Goal: Find specific page/section: Find specific page/section

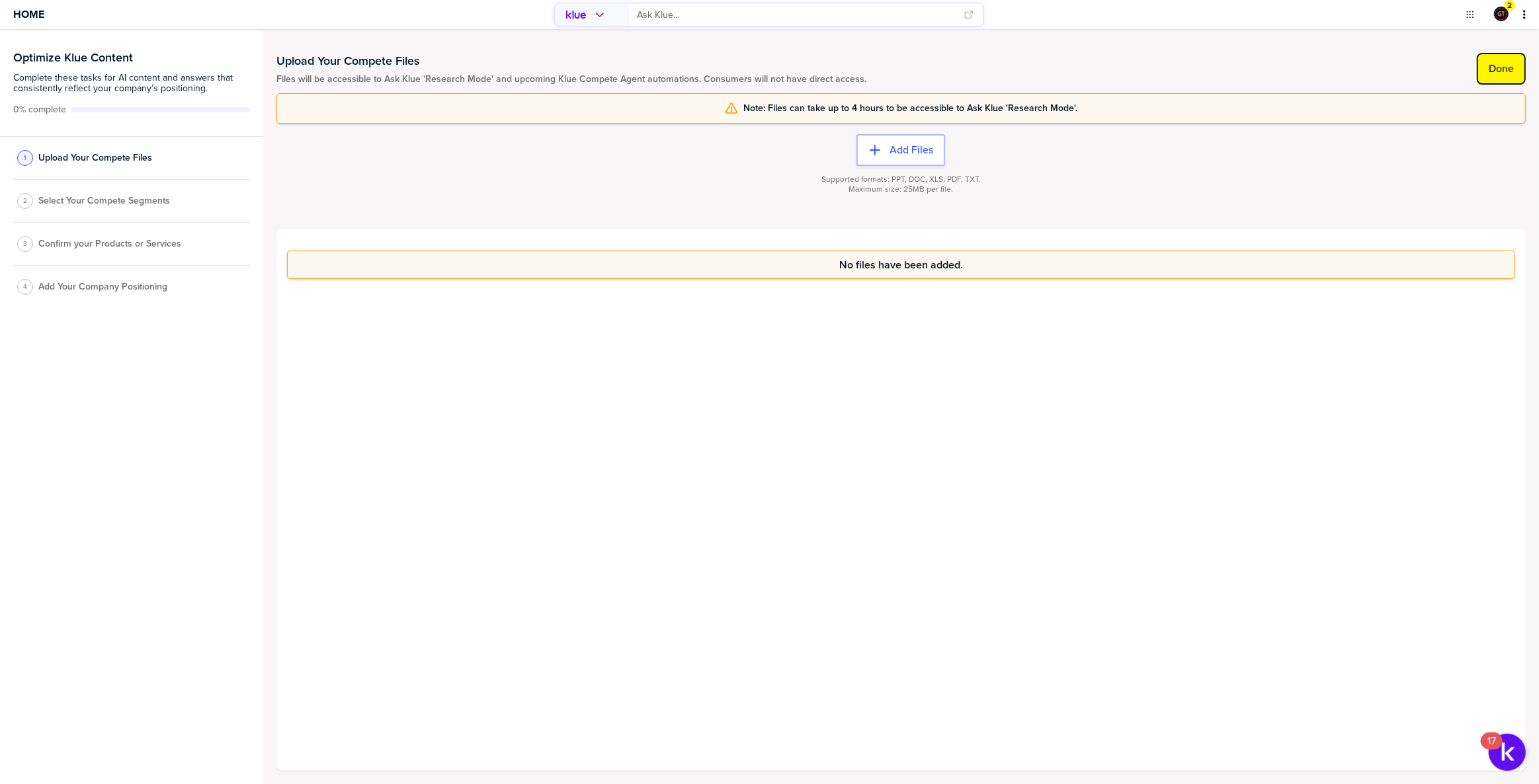
click at [922, 72] on label "Done" at bounding box center [1501, 69] width 25 height 14
click at [922, 76] on button "Done" at bounding box center [1501, 68] width 49 height 32
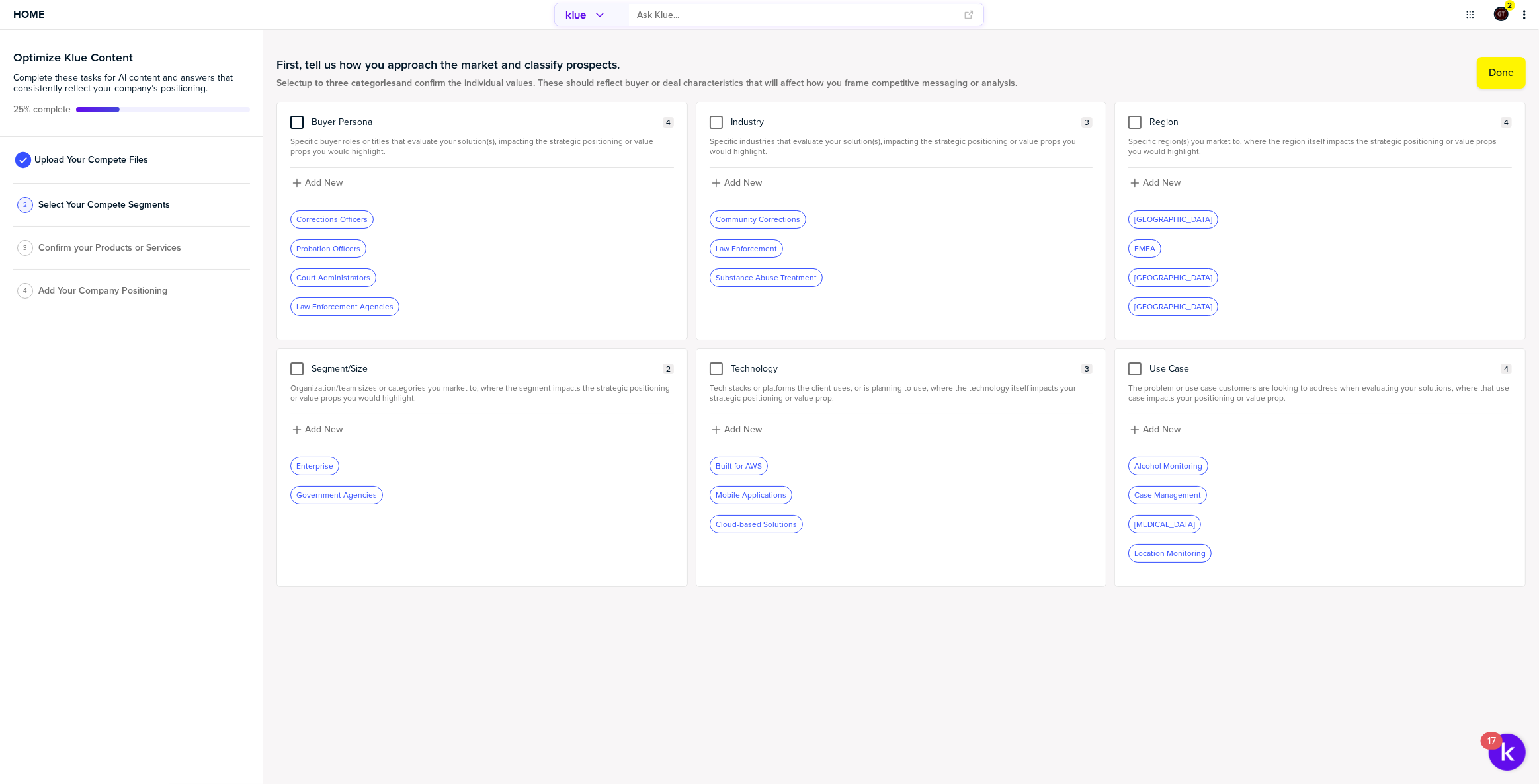
click at [295, 122] on div at bounding box center [297, 122] width 14 height 14
click at [297, 116] on input "checkbox" at bounding box center [297, 116] width 0 height 0
click at [712, 367] on div at bounding box center [716, 369] width 14 height 14
click at [716, 362] on input "checkbox" at bounding box center [716, 362] width 0 height 0
click at [922, 366] on div at bounding box center [1135, 369] width 14 height 14
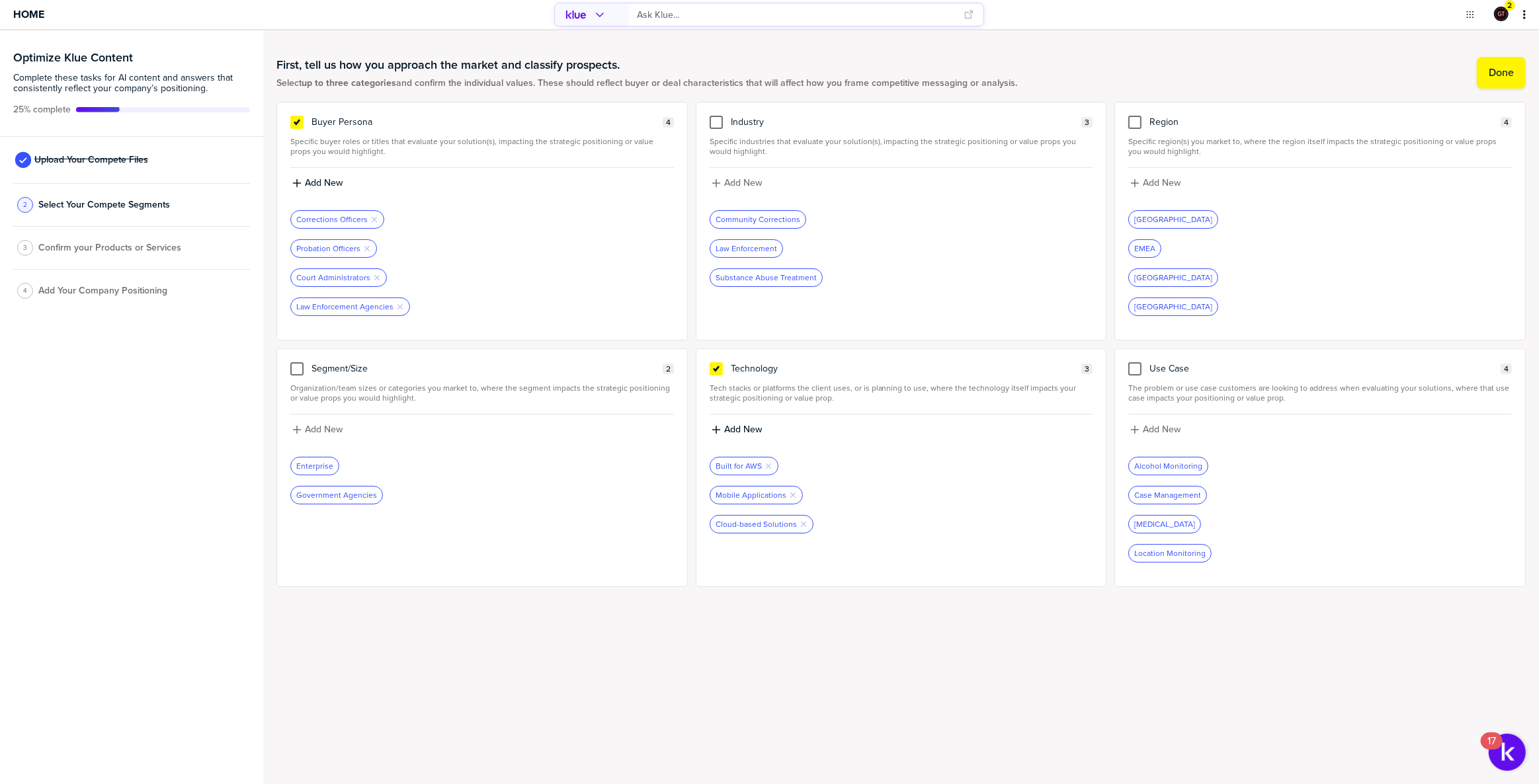
click at [922, 362] on input "checkbox" at bounding box center [1135, 362] width 0 height 0
click at [922, 75] on label "Done" at bounding box center [1501, 73] width 25 height 14
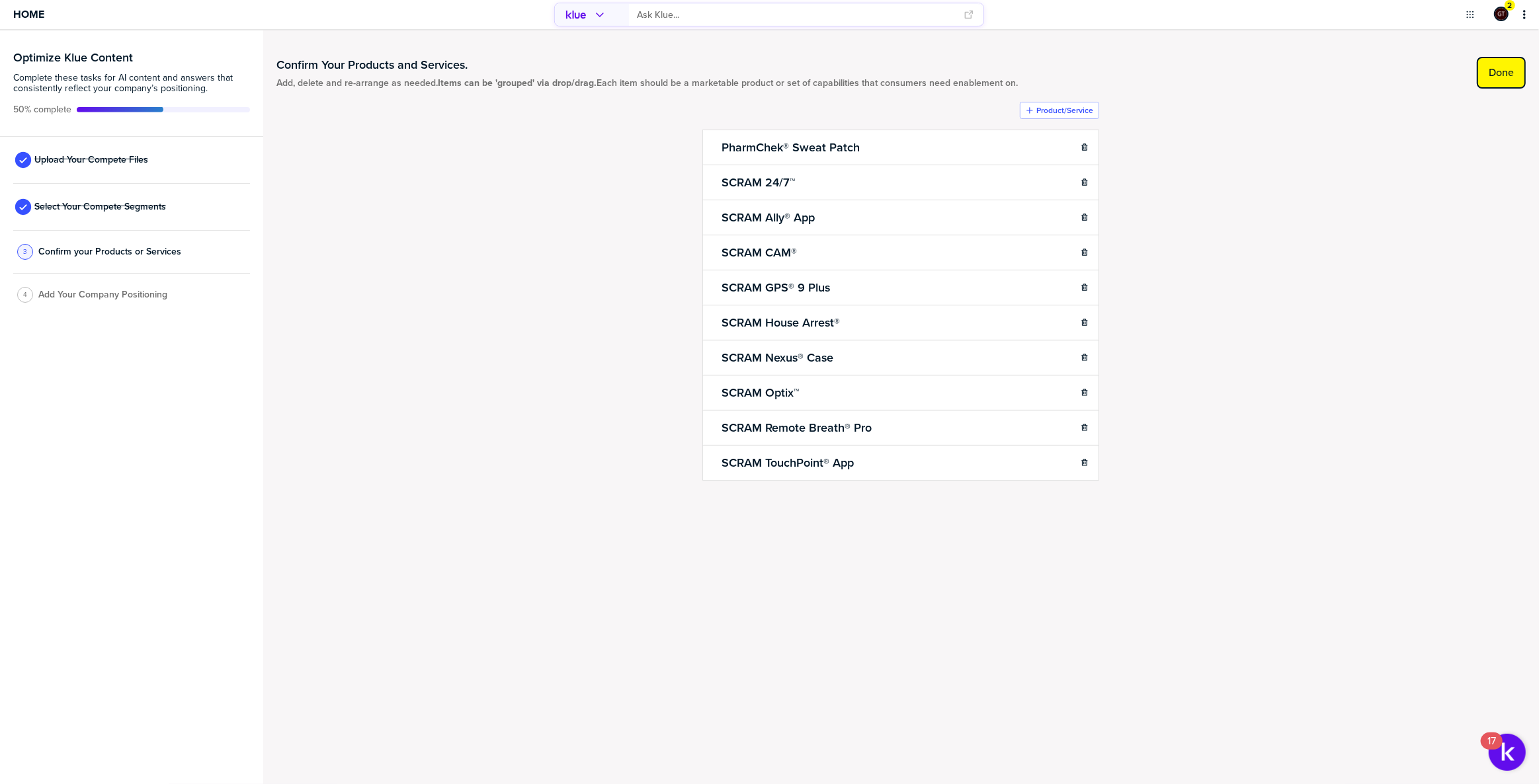
click at [922, 74] on label "Done" at bounding box center [1501, 73] width 25 height 14
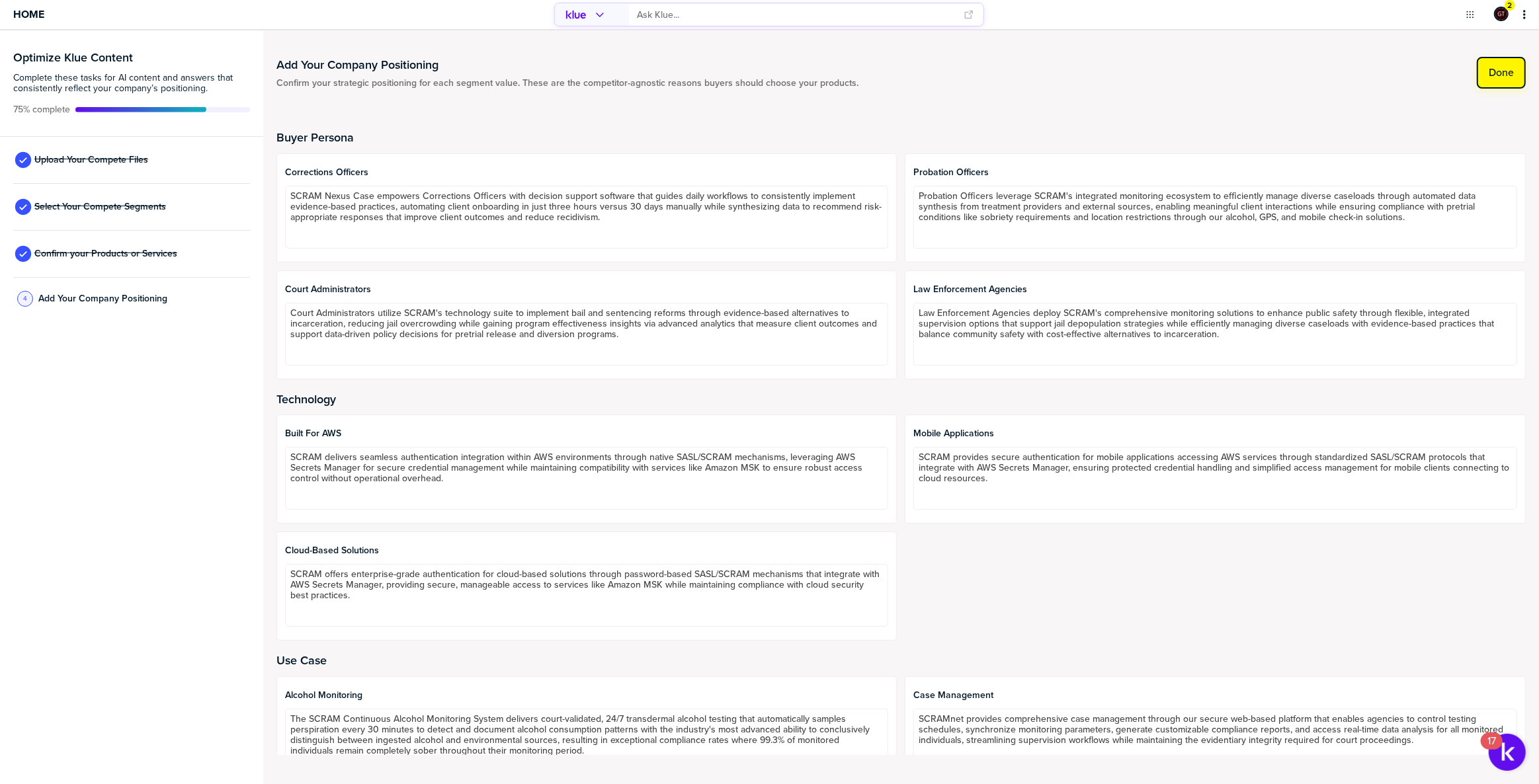
click at [922, 74] on div "Add Your Company Positioning Confirm your strategic positioning for each segmen…" at bounding box center [901, 407] width 1276 height 754
click at [922, 78] on label "Done" at bounding box center [1501, 73] width 25 height 14
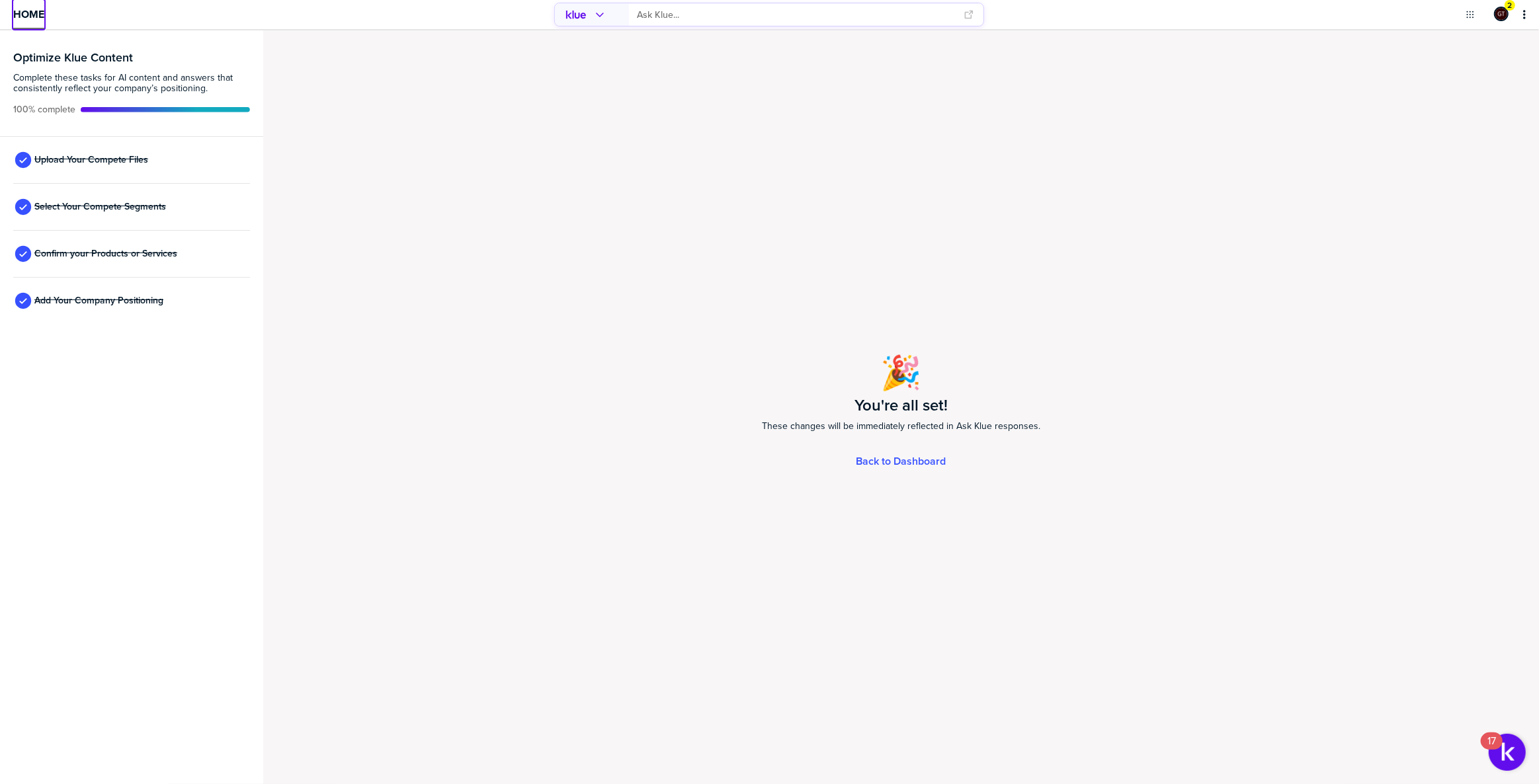
click at [37, 16] on span "Home" at bounding box center [29, 15] width 31 height 12
